Goal: Task Accomplishment & Management: Use online tool/utility

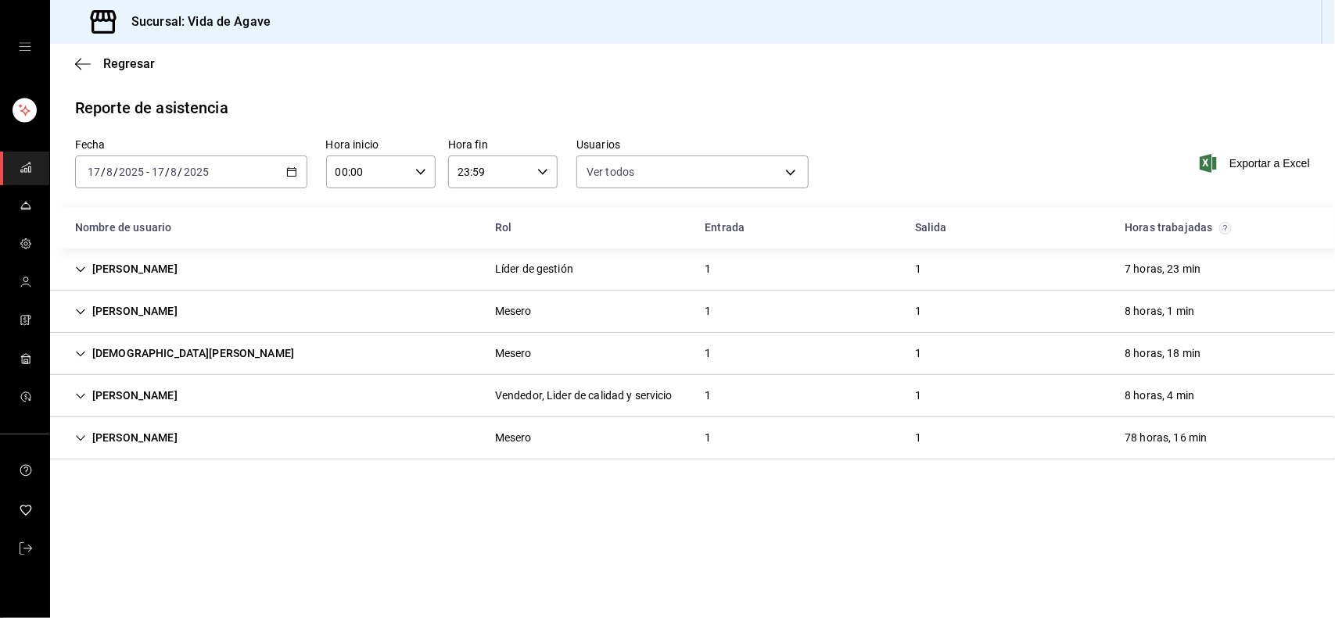
click at [246, 173] on div "2025-08-17 17 / 8 / 2025 - 2025-08-17 17 / 8 / 2025" at bounding box center [191, 172] width 232 height 33
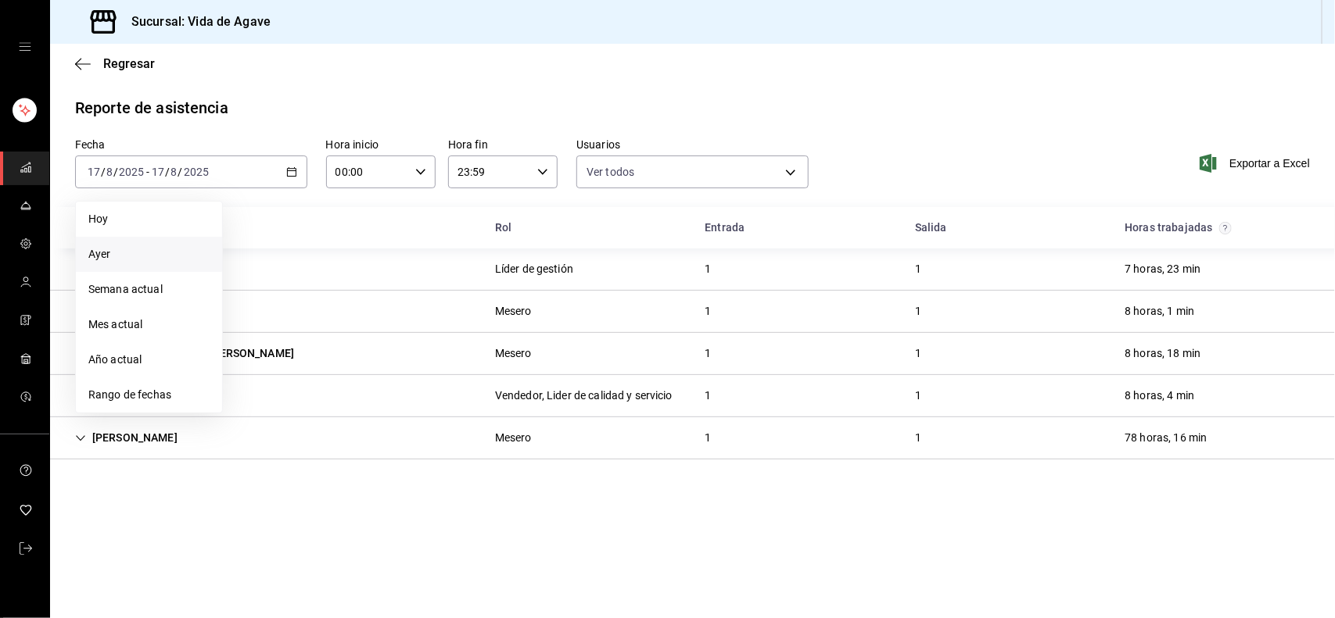
click at [139, 250] on span "Ayer" at bounding box center [148, 254] width 121 height 16
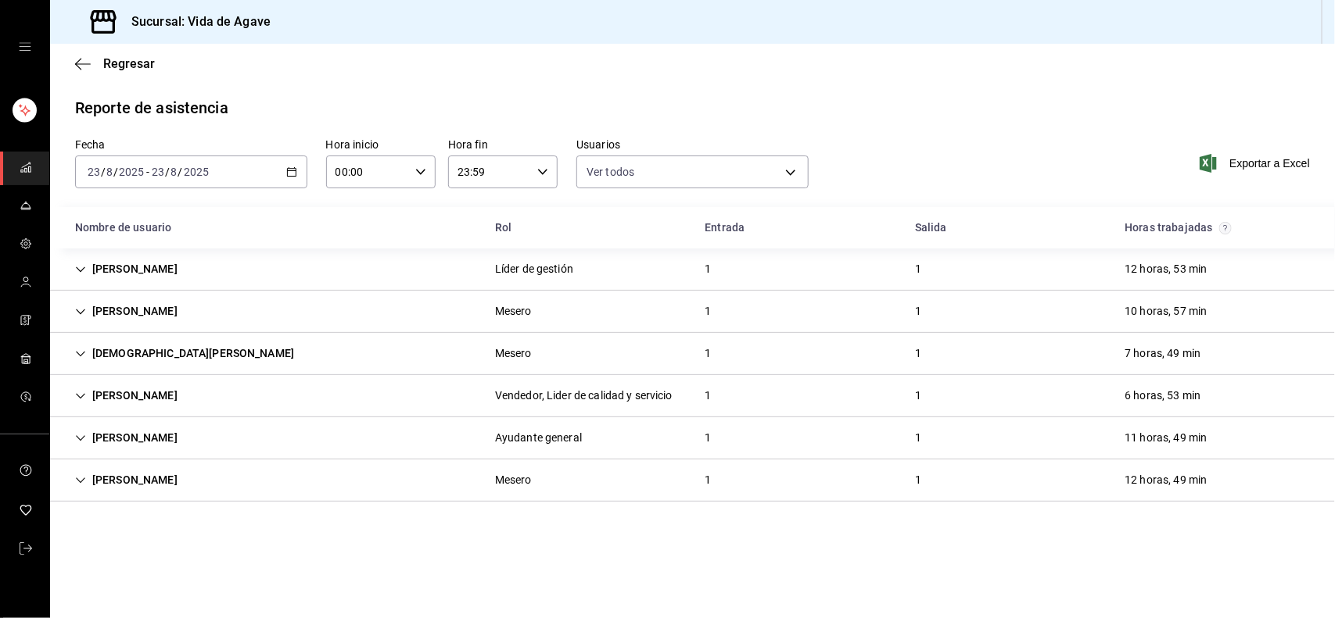
click at [121, 436] on div "Edith SERRANO" at bounding box center [126, 438] width 127 height 29
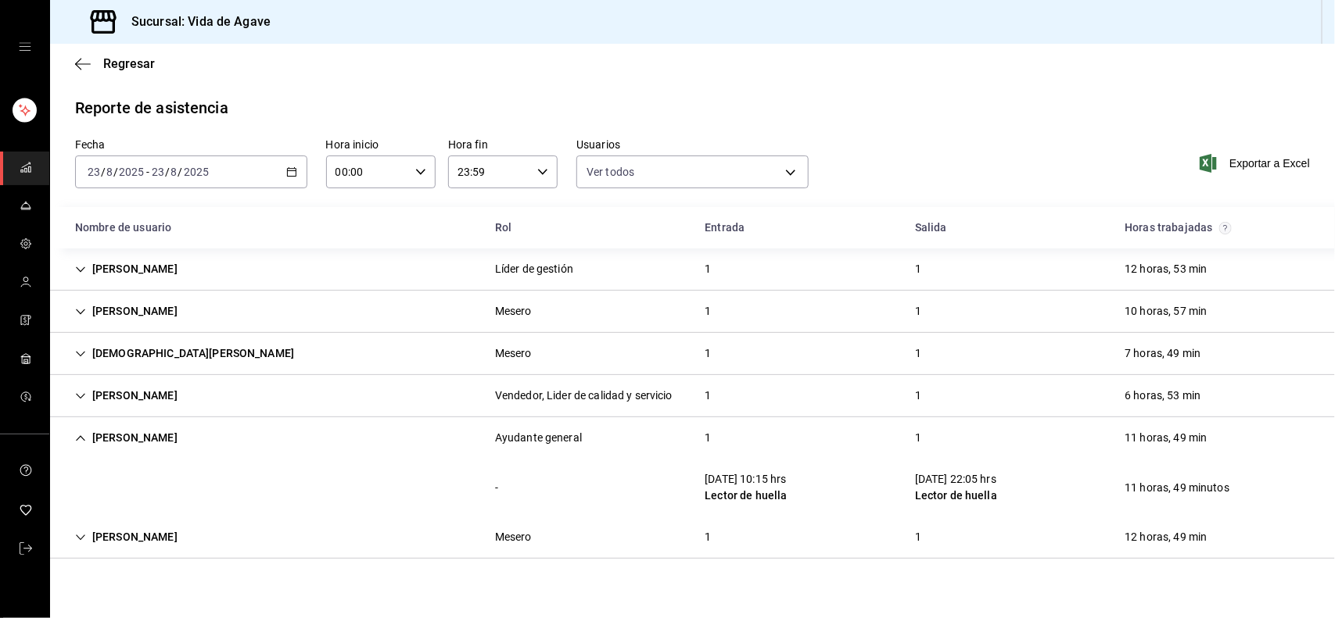
click at [121, 436] on div "Edith SERRANO" at bounding box center [126, 438] width 127 height 29
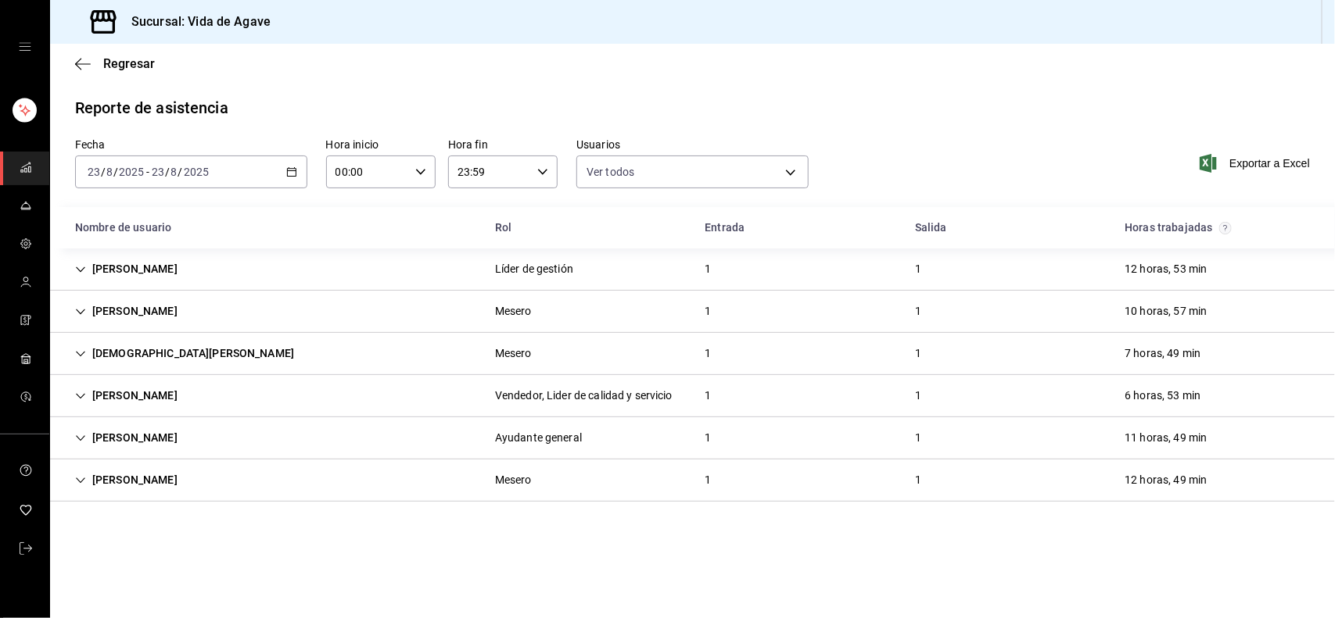
click at [146, 184] on div "2025-08-23 23 / 8 / 2025 - 2025-08-23 23 / 8 / 2025" at bounding box center [191, 172] width 232 height 33
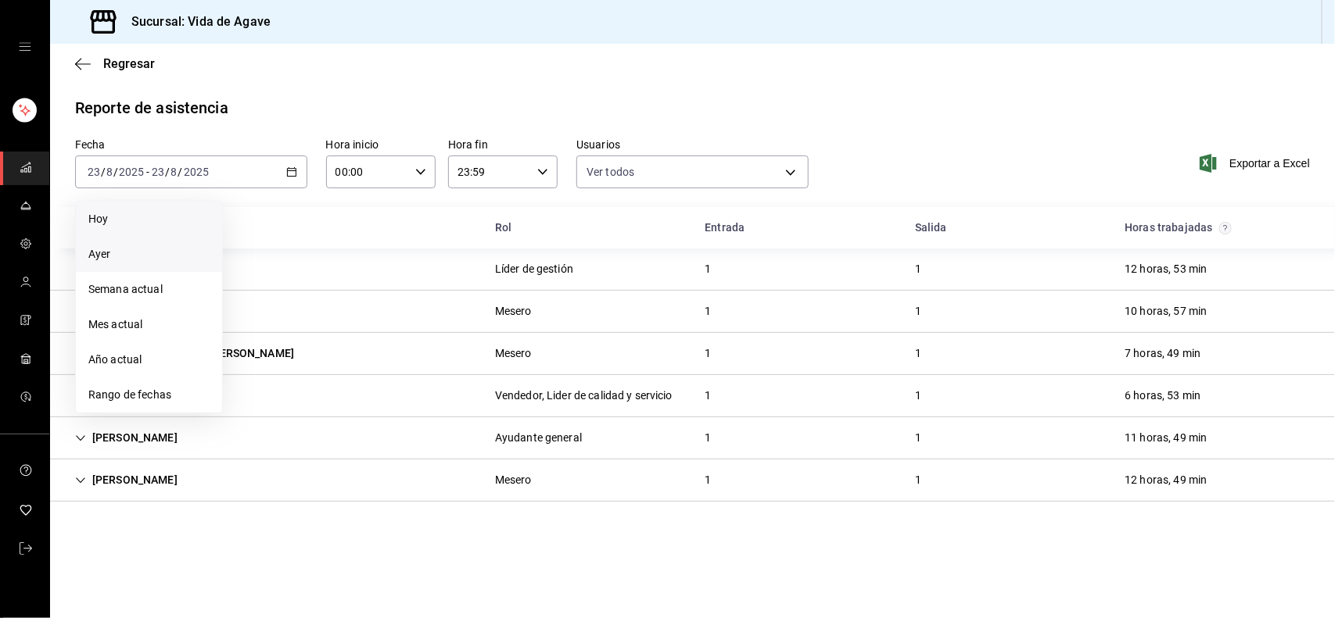
click at [112, 220] on span "Hoy" at bounding box center [148, 219] width 121 height 16
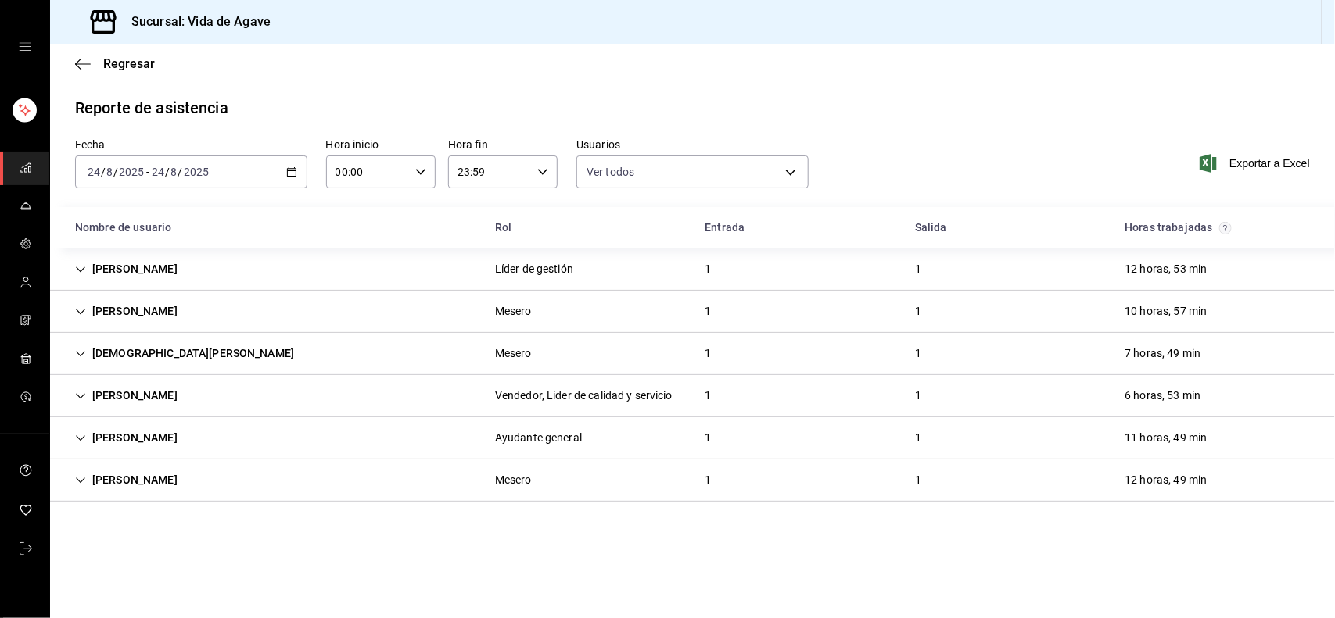
click at [112, 220] on div "Nombre de usuario" at bounding box center [273, 227] width 420 height 29
click at [170, 400] on div "Edith SERRANO" at bounding box center [126, 396] width 127 height 29
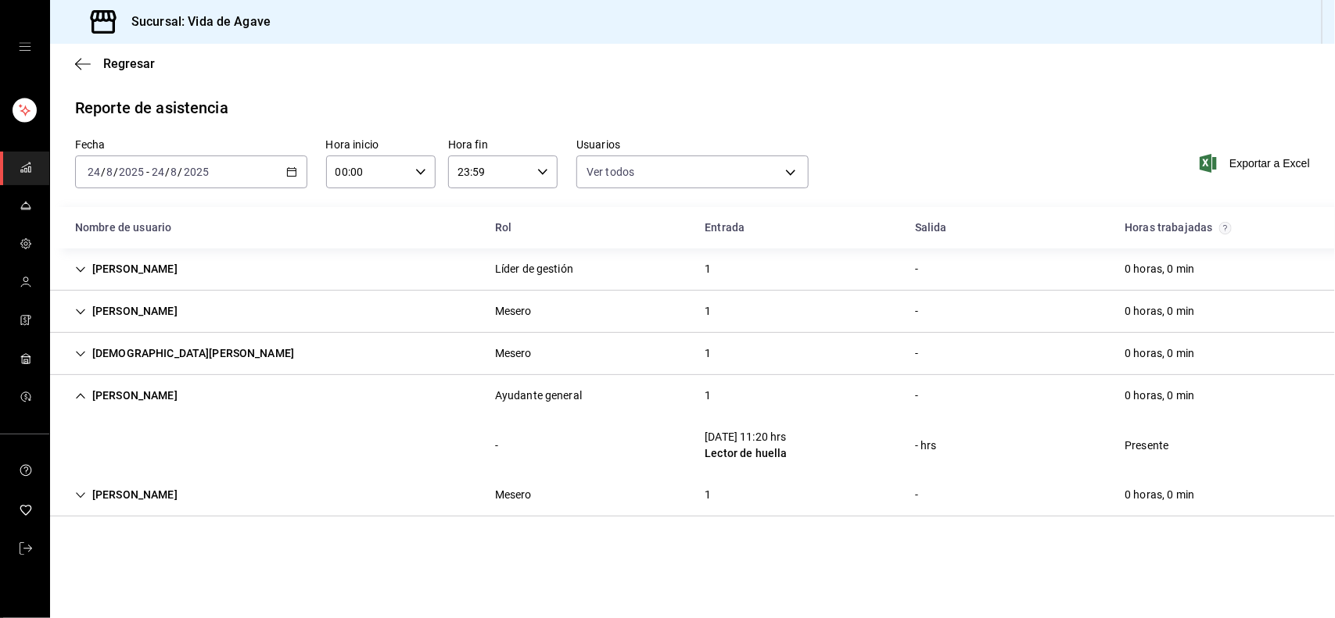
click at [164, 200] on div "Fecha 2025-08-24 24 / 8 / 2025 - 2025-08-24 24 / 8 / 2025 Hora inicio 00:00 Hor…" at bounding box center [692, 172] width 1285 height 69
click at [170, 176] on input "8" at bounding box center [174, 172] width 8 height 13
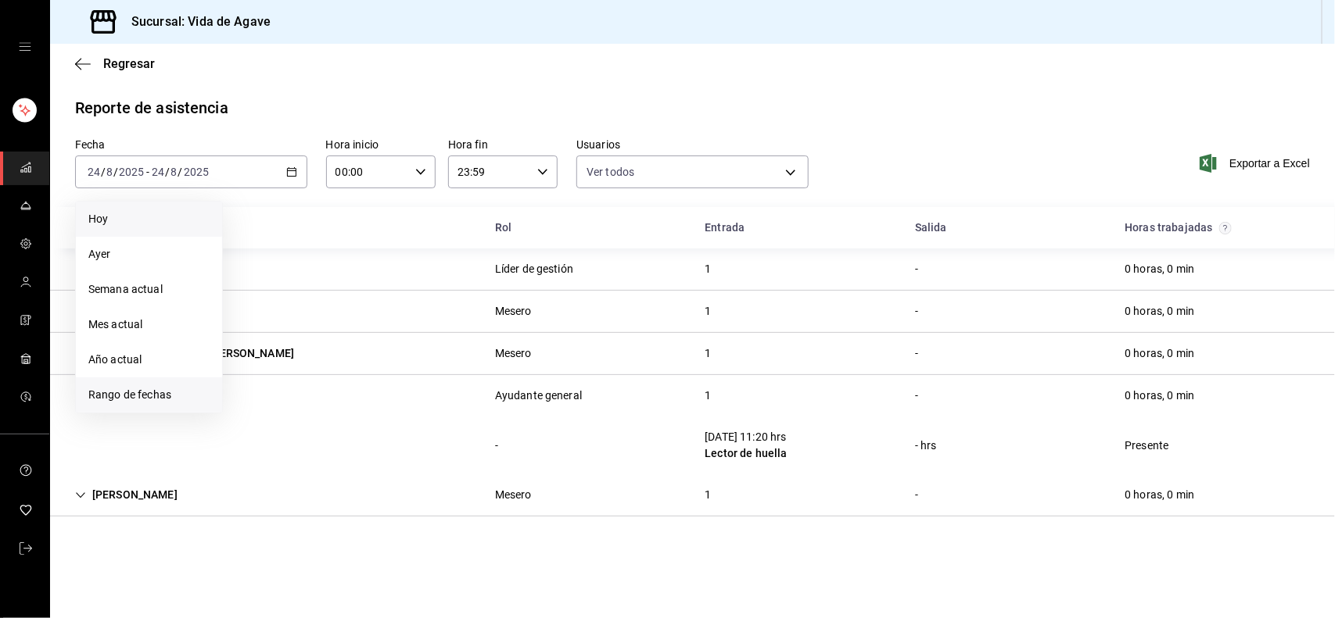
click at [145, 385] on li "Rango de fechas" at bounding box center [149, 395] width 146 height 35
click at [422, 306] on abbr "10" at bounding box center [422, 310] width 10 height 11
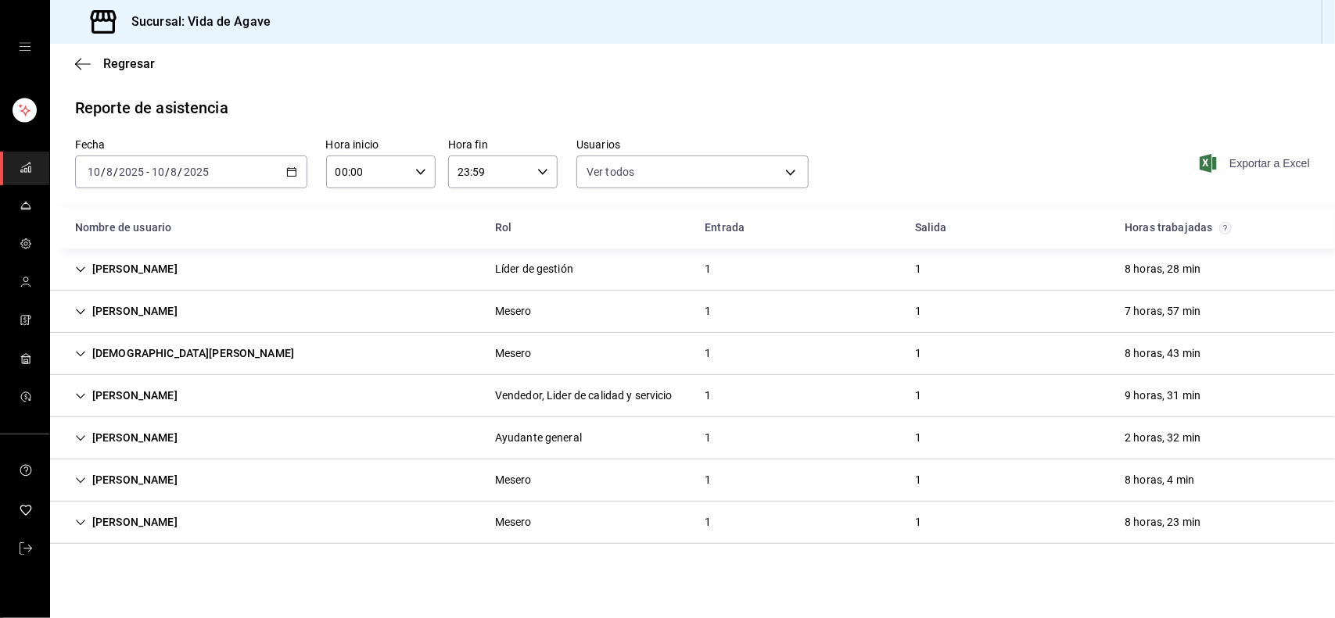
click at [1249, 162] on span "Exportar a Excel" at bounding box center [1255, 163] width 107 height 19
